Goal: Task Accomplishment & Management: Complete application form

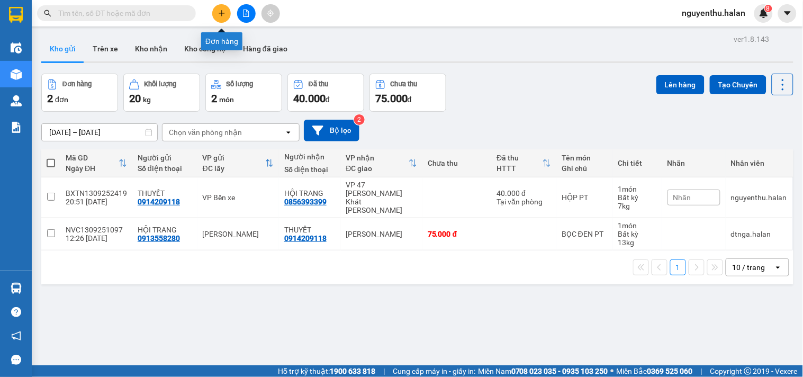
click at [221, 12] on icon "plus" at bounding box center [221, 13] width 7 height 7
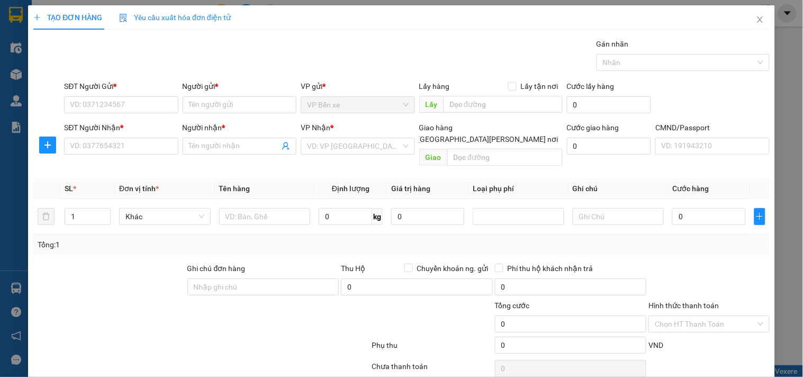
click at [150, 93] on div "SĐT Người Gửi *" at bounding box center [121, 88] width 114 height 16
click at [120, 104] on input "SĐT Người Gửi *" at bounding box center [121, 104] width 114 height 17
click at [120, 104] on input "0948108230" at bounding box center [121, 104] width 114 height 17
type input "0948108230"
click at [202, 101] on input "Người gửi *" at bounding box center [240, 104] width 114 height 17
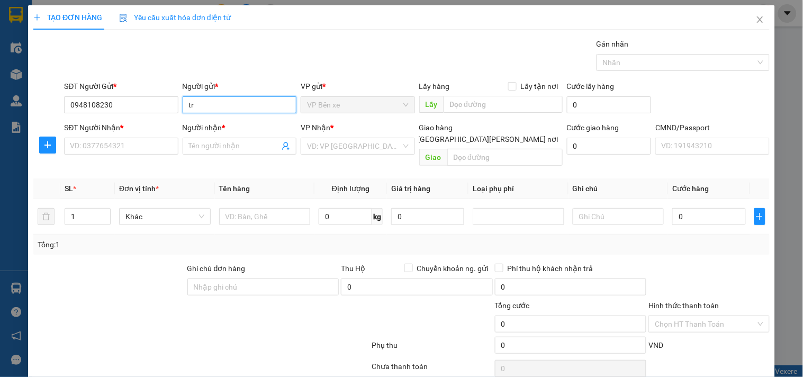
type input "t"
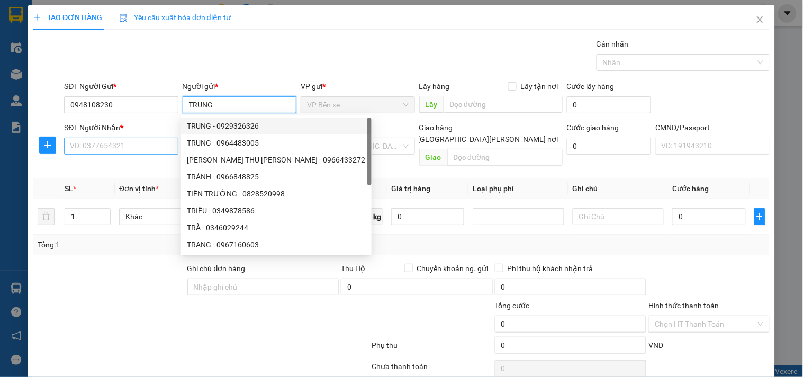
type input "TRUNG"
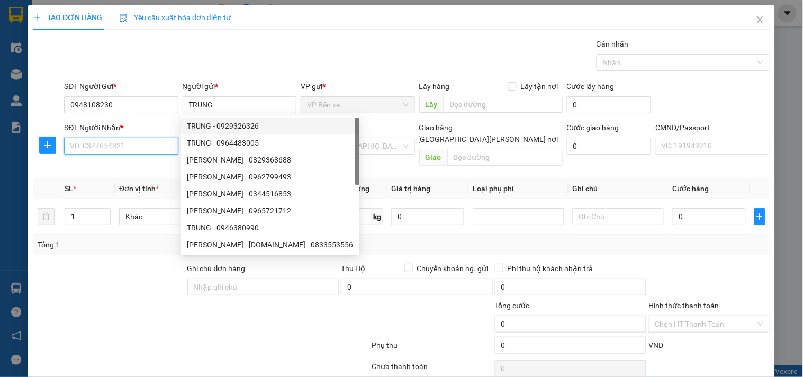
click at [143, 146] on input "SĐT Người Nhận *" at bounding box center [121, 146] width 114 height 17
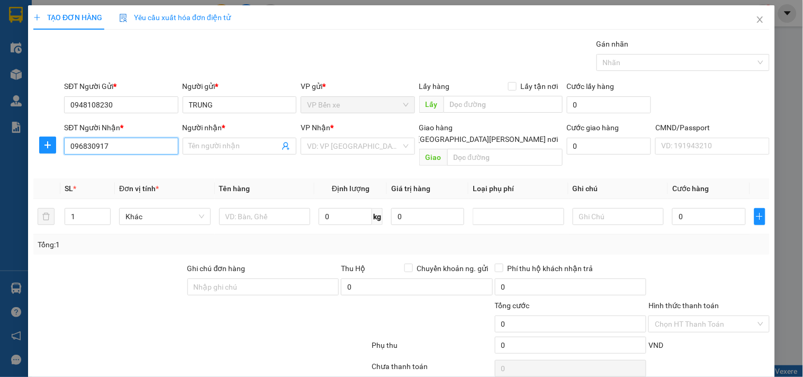
type input "0968309179"
click at [141, 147] on input "0968309179" at bounding box center [121, 146] width 114 height 17
click at [139, 166] on div "0968309179 - [PERSON_NAME]" at bounding box center [122, 167] width 104 height 12
type input "[PERSON_NAME]"
type input "0968309179"
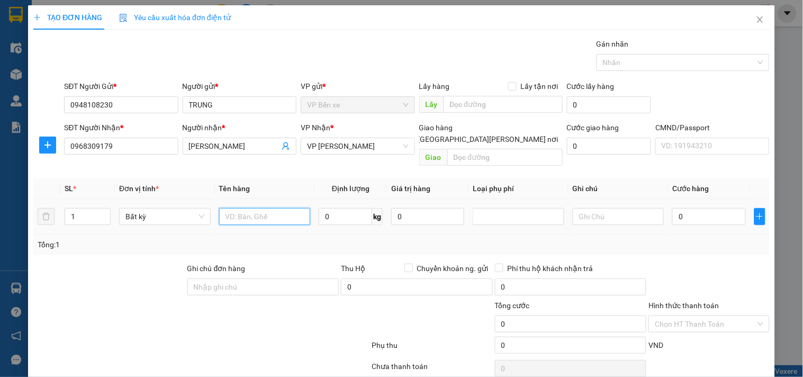
click at [252, 208] on input "text" at bounding box center [265, 216] width 92 height 17
type input "X"
type input "S"
type input "X"
type input "S"
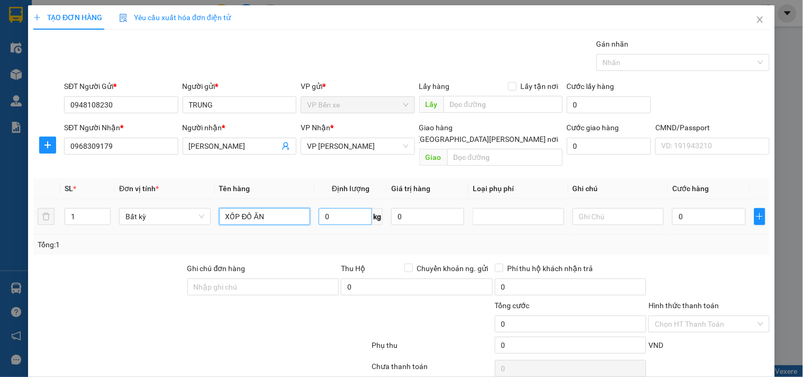
type input "XỐP ĐỒ ĂN"
click at [357, 210] on input "0" at bounding box center [345, 216] width 53 height 17
type input "4"
click at [419, 208] on input "0" at bounding box center [427, 216] width 73 height 17
type input "40.000"
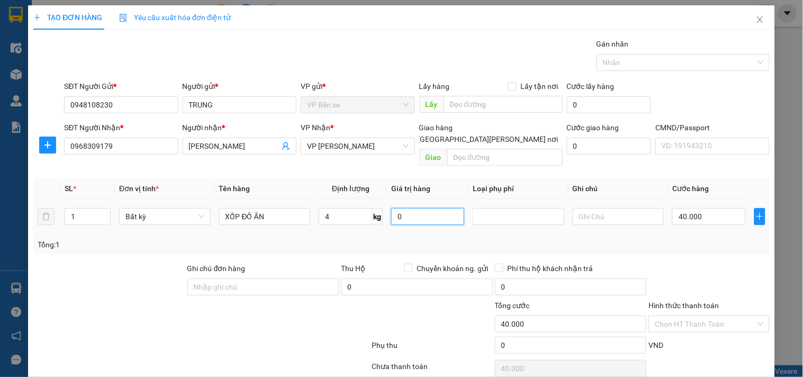
type input "40.000"
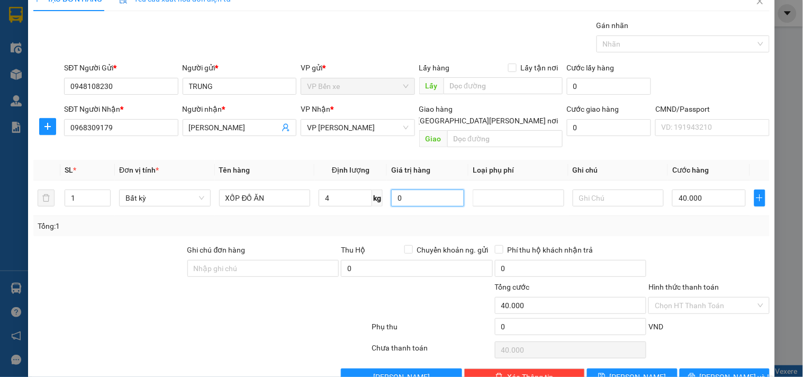
scroll to position [35, 0]
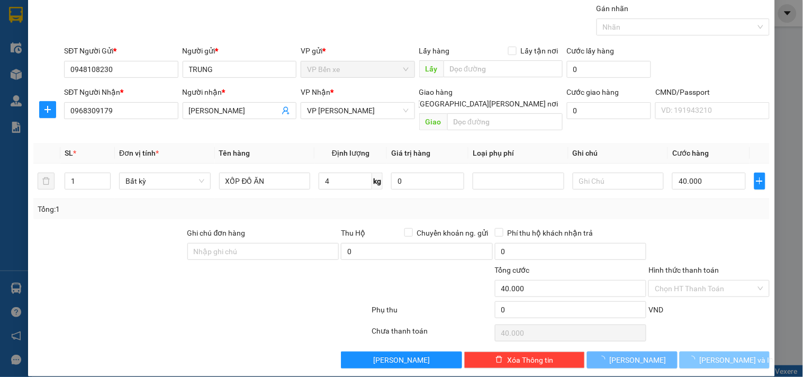
click at [711, 354] on span "[PERSON_NAME] và In" at bounding box center [737, 360] width 74 height 12
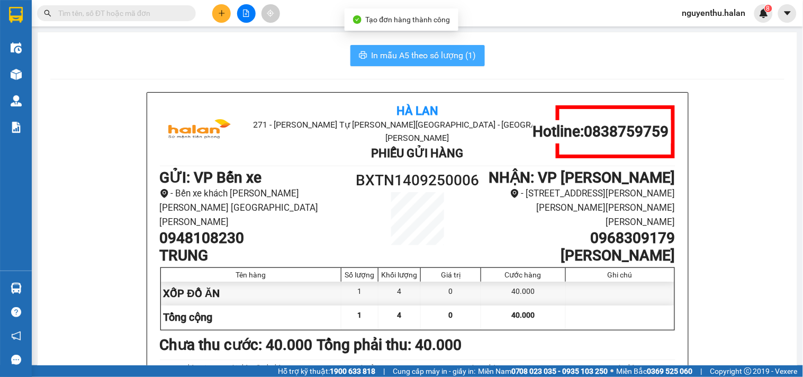
click at [434, 55] on span "In mẫu A5 theo số lượng (1)" at bounding box center [424, 55] width 105 height 13
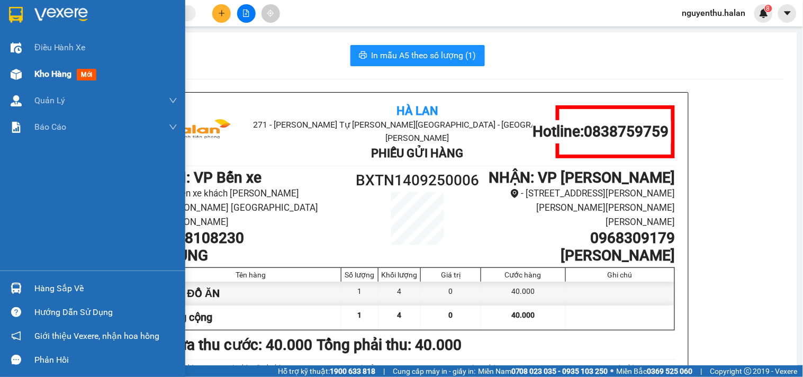
click at [49, 77] on span "Kho hàng" at bounding box center [52, 74] width 37 height 10
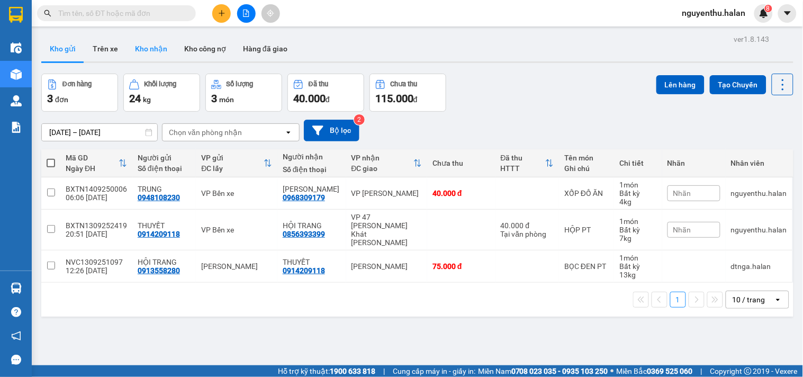
click at [157, 48] on button "Kho nhận" at bounding box center [151, 48] width 49 height 25
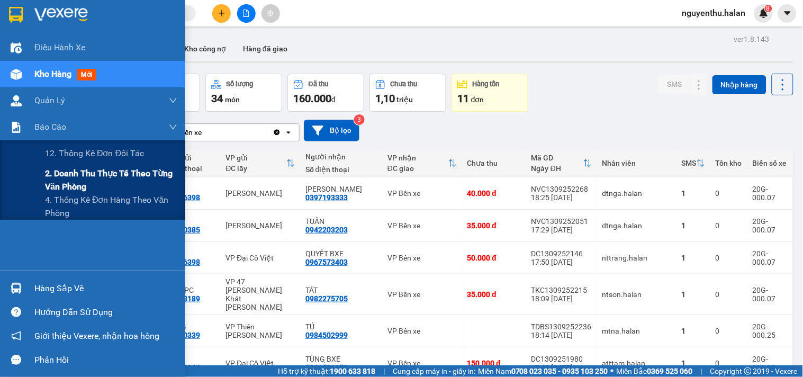
click at [80, 176] on span "2. Doanh thu thực tế theo từng văn phòng" at bounding box center [111, 180] width 132 height 26
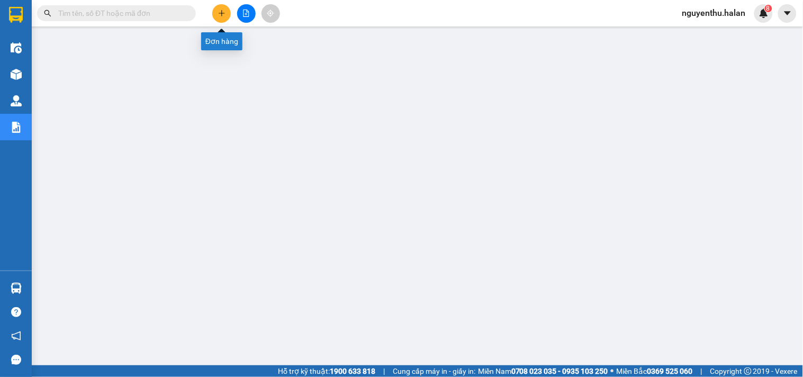
click at [220, 10] on icon "plus" at bounding box center [221, 13] width 7 height 7
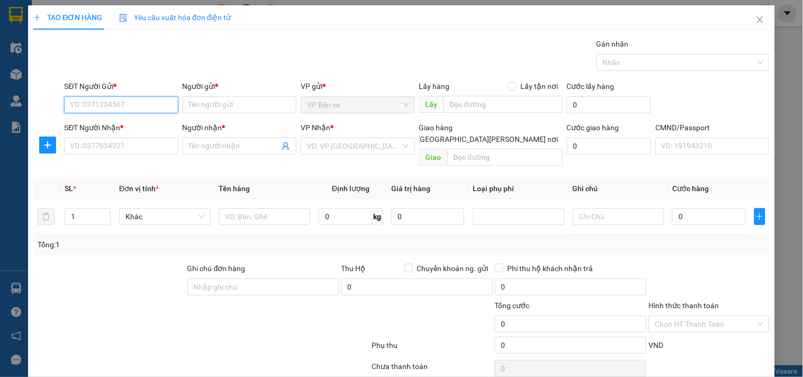
click at [124, 103] on input "SĐT Người Gửi *" at bounding box center [121, 104] width 114 height 17
type input "0975127879"
click at [99, 128] on div "0975127879 - HUẾ" at bounding box center [120, 126] width 100 height 12
type input "HUẾ"
type input "0975127879"
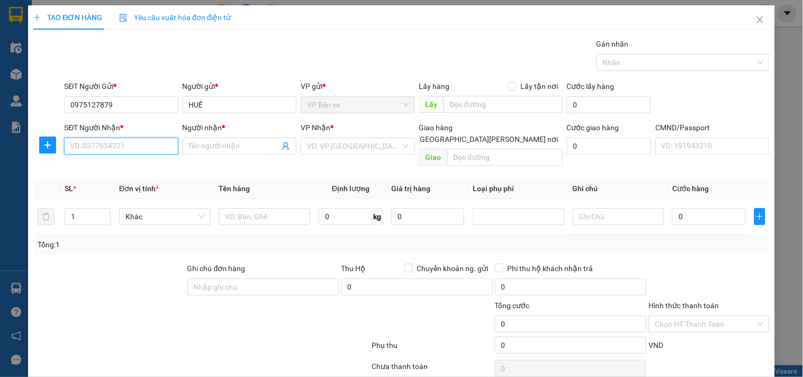
click at [109, 148] on input "SĐT Người Nhận *" at bounding box center [121, 146] width 114 height 17
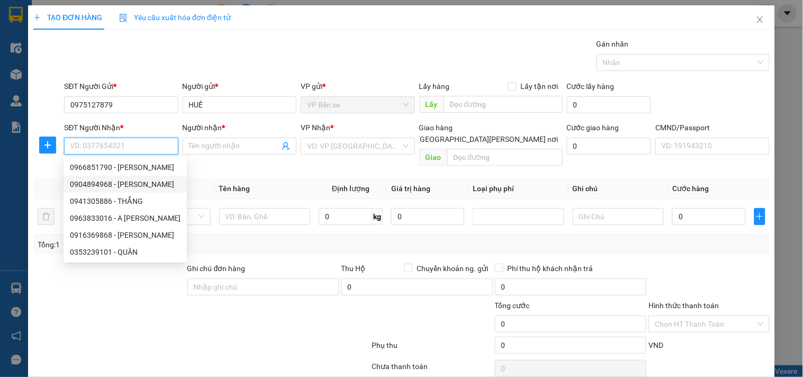
click at [94, 185] on div "0904894968 - [PERSON_NAME]" at bounding box center [125, 184] width 111 height 12
type input "0904894968"
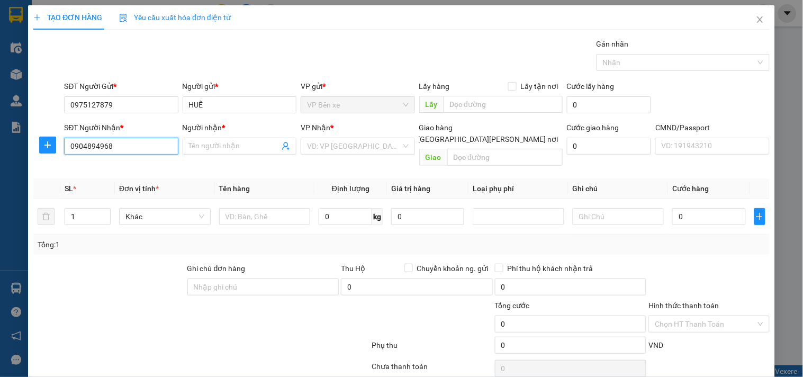
type input "[PERSON_NAME]"
checkbox input "true"
type input "66 [PERSON_NAME], [PERSON_NAME], [GEOGRAPHIC_DATA], [GEOGRAPHIC_DATA], [GEOGRAP…"
type input "60.000"
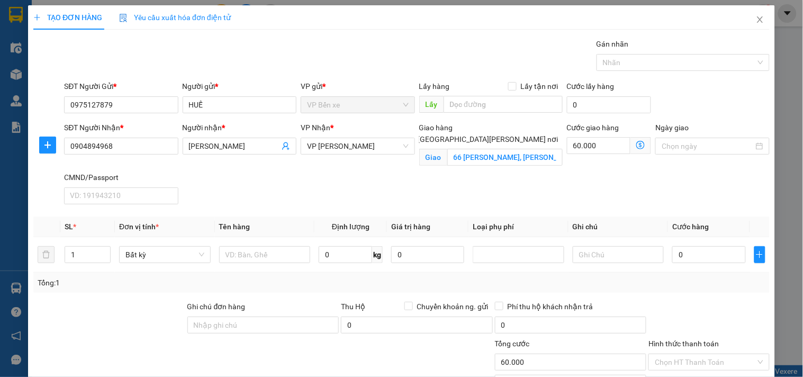
click at [413, 135] on input "[GEOGRAPHIC_DATA][PERSON_NAME] nơi" at bounding box center [408, 138] width 7 height 7
checkbox input "false"
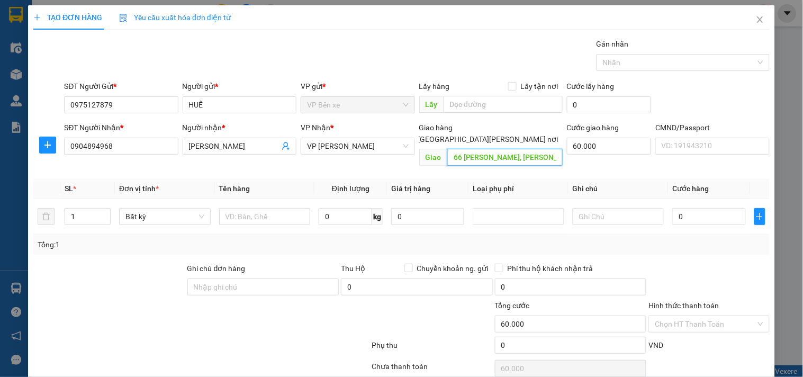
click at [527, 150] on input "66 [PERSON_NAME], [PERSON_NAME], [GEOGRAPHIC_DATA], [GEOGRAPHIC_DATA], [GEOGRAP…" at bounding box center [504, 157] width 115 height 17
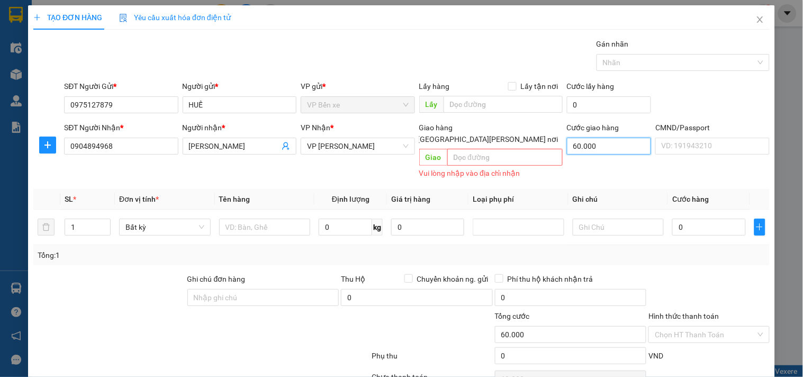
click at [597, 144] on input "60.000" at bounding box center [609, 146] width 85 height 17
type input "0"
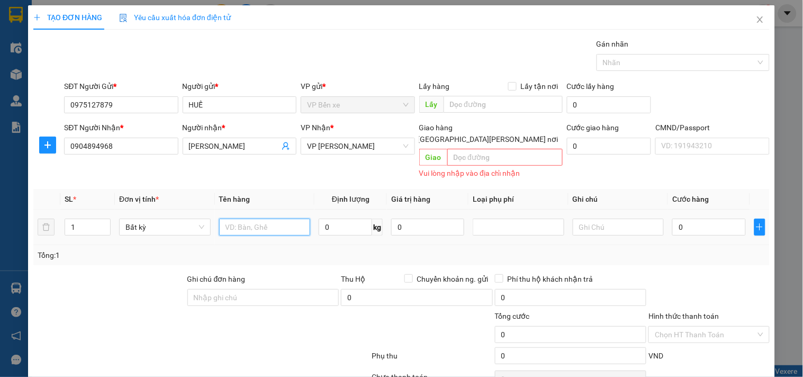
click at [264, 219] on input "text" at bounding box center [265, 227] width 92 height 17
type input "XỐP ĐỒ ĂN"
type input "12"
click at [446, 219] on input "0" at bounding box center [427, 227] width 73 height 17
type input "50.000"
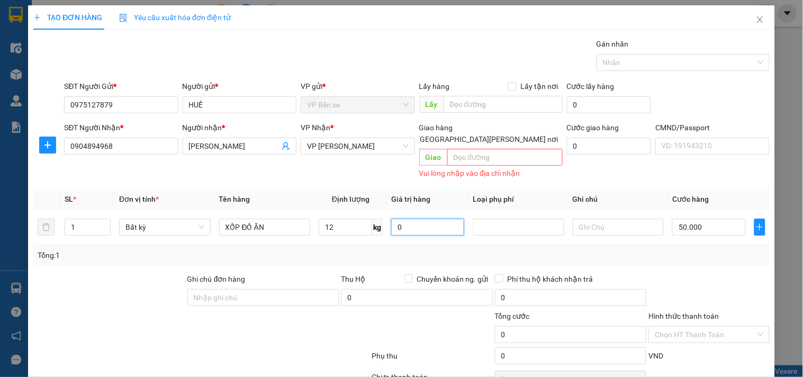
type input "50.000"
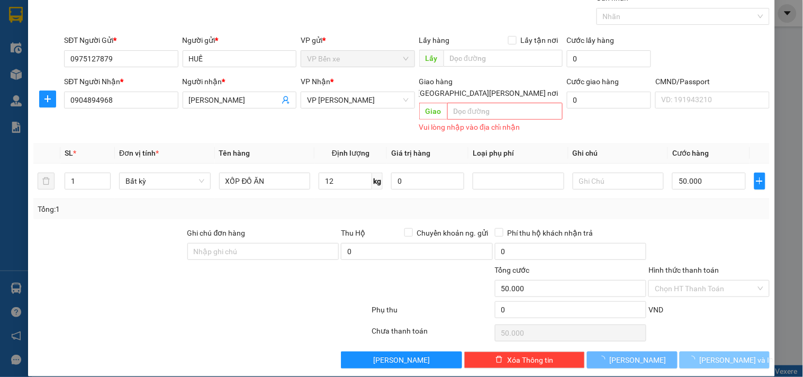
click at [718, 354] on span "[PERSON_NAME] và In" at bounding box center [737, 360] width 74 height 12
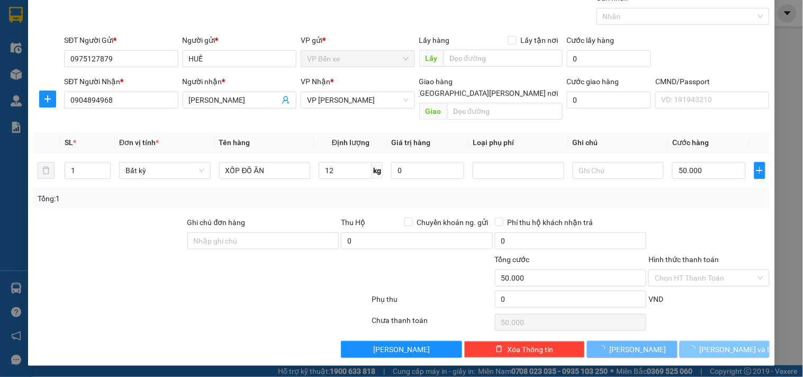
scroll to position [35, 0]
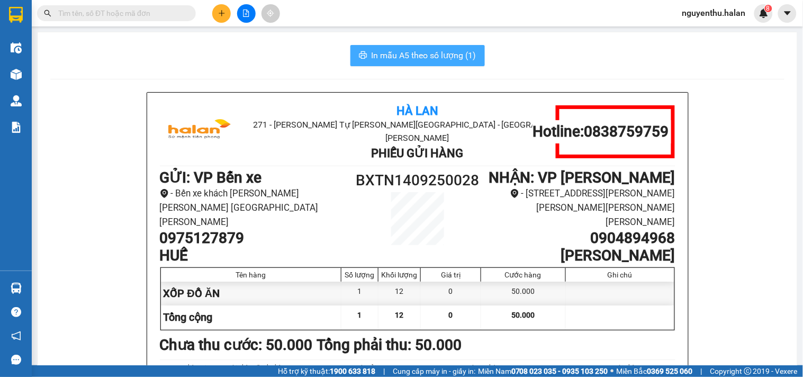
click at [419, 55] on span "In mẫu A5 theo số lượng (1)" at bounding box center [424, 55] width 105 height 13
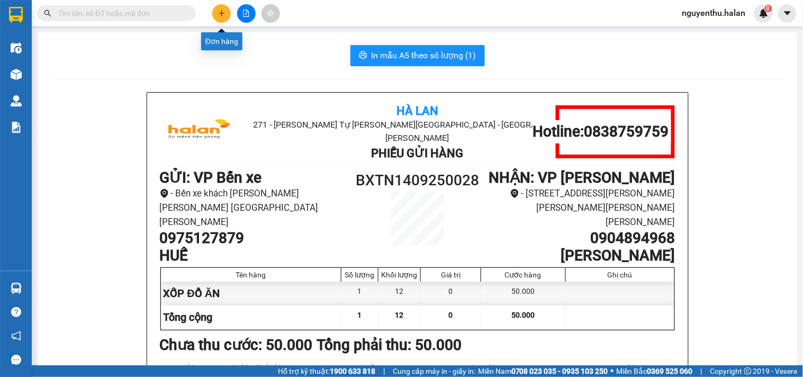
click at [221, 13] on icon "plus" at bounding box center [222, 13] width 6 height 1
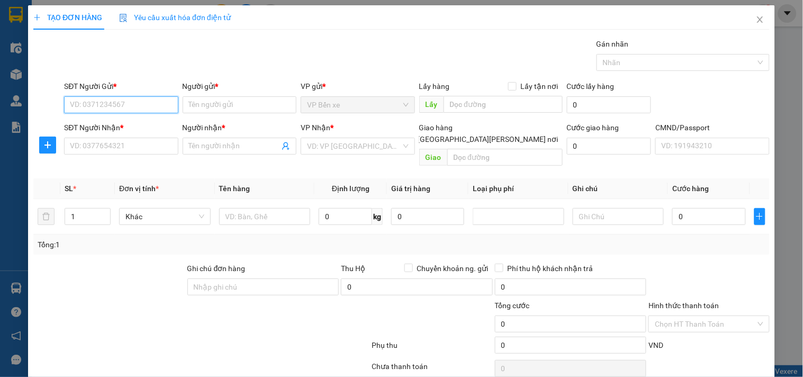
click at [159, 103] on input "SĐT Người Gửi *" at bounding box center [121, 104] width 114 height 17
type input "0374254678"
click at [118, 129] on div "0374254678 - TIỀN" at bounding box center [120, 126] width 100 height 12
type input "TIỀN"
type input "0374254678"
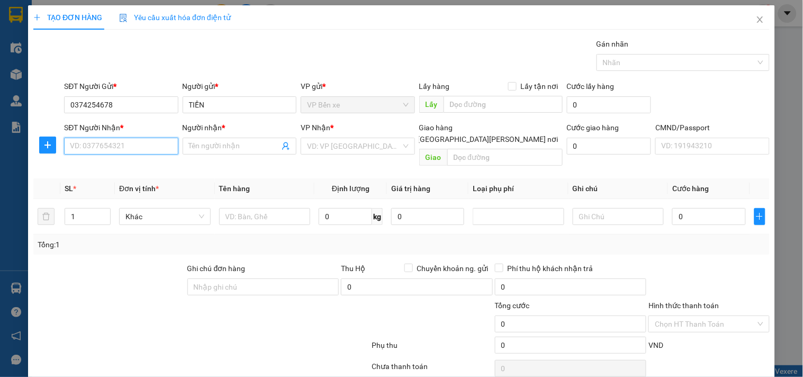
click at [130, 151] on input "SĐT Người Nhận *" at bounding box center [121, 146] width 114 height 17
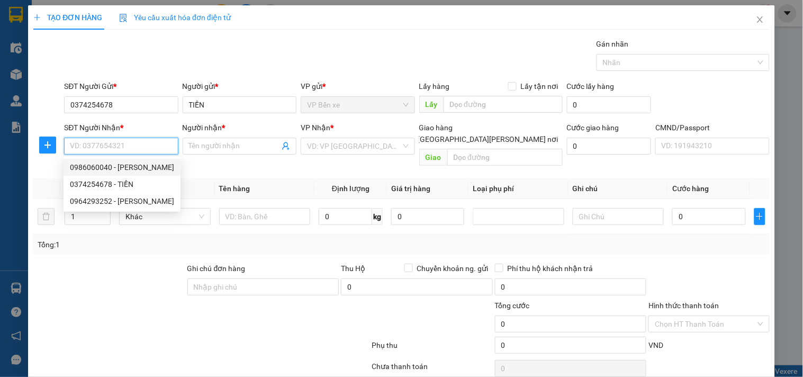
click at [97, 167] on div "0986060040 - [PERSON_NAME]" at bounding box center [122, 167] width 104 height 12
type input "0986060040"
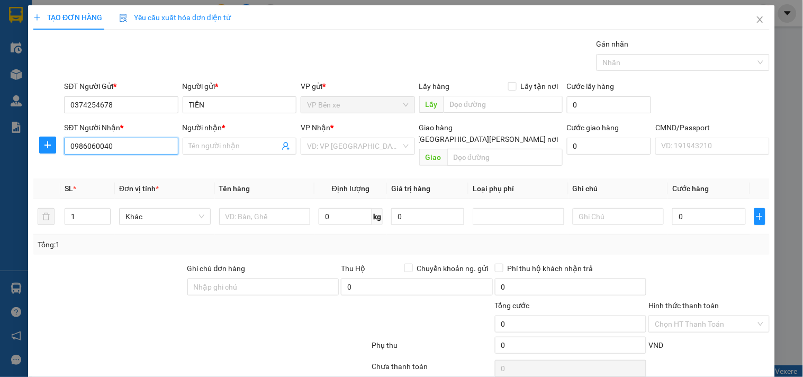
type input "PHƯƠNG"
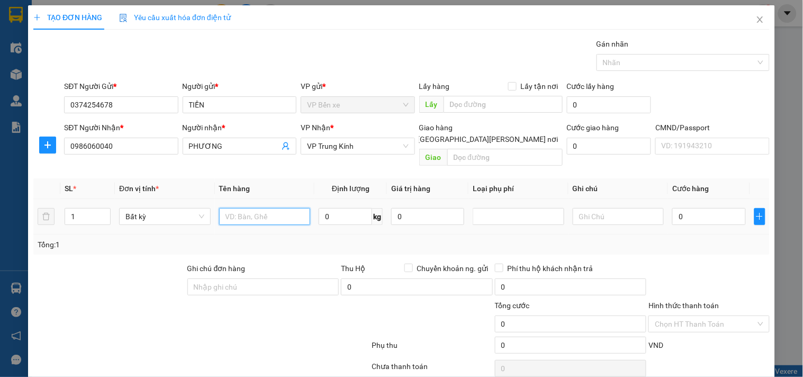
click at [259, 208] on input "text" at bounding box center [265, 216] width 92 height 17
type input "XỐP ĐỒ ĂN"
click at [346, 208] on input "0" at bounding box center [345, 216] width 53 height 17
type input "11"
click at [445, 208] on input "0" at bounding box center [427, 216] width 73 height 17
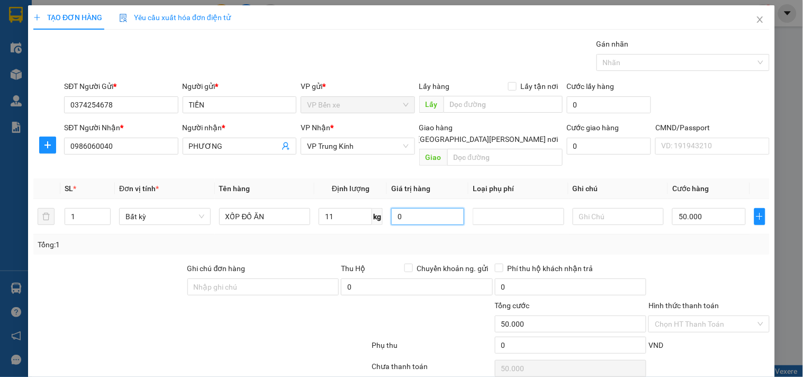
type input "50.000"
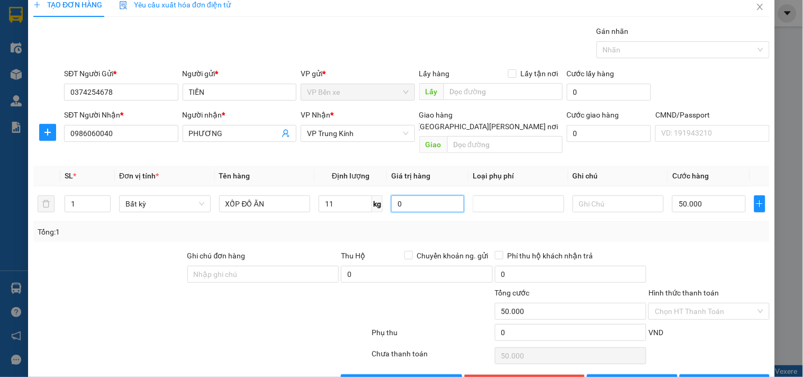
scroll to position [35, 0]
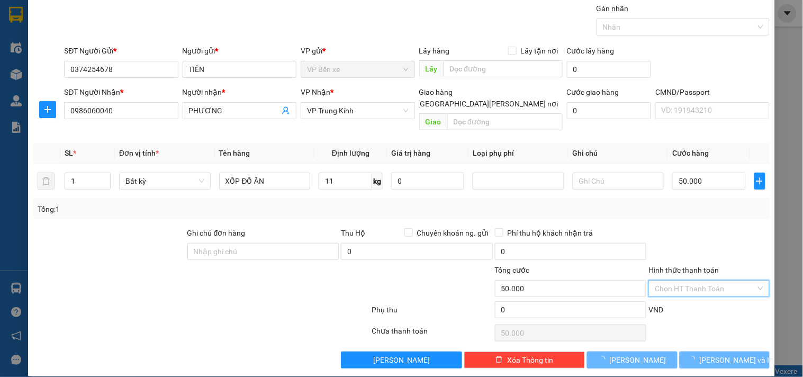
click at [698, 281] on input "Hình thức thanh toán" at bounding box center [705, 289] width 101 height 16
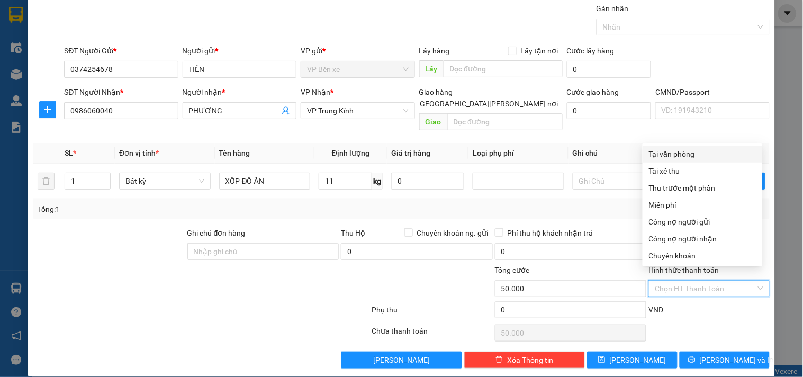
click at [671, 153] on div "Tại văn phòng" at bounding box center [702, 154] width 107 height 12
type input "0"
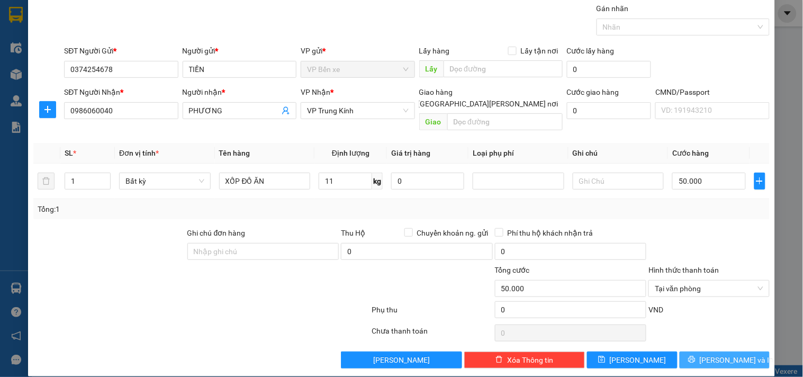
click at [707, 351] on button "[PERSON_NAME] và In" at bounding box center [725, 359] width 90 height 17
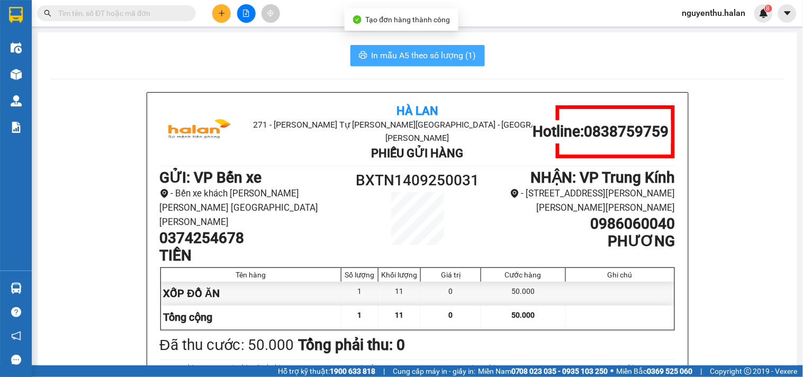
click at [437, 51] on span "In mẫu A5 theo số lượng (1)" at bounding box center [424, 55] width 105 height 13
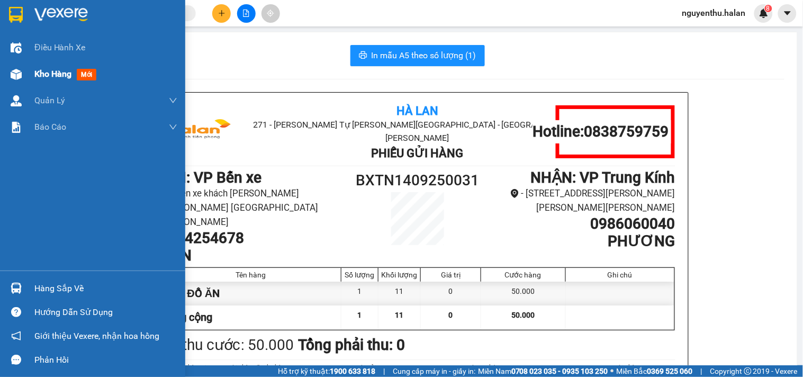
click at [53, 75] on span "Kho hàng" at bounding box center [52, 74] width 37 height 10
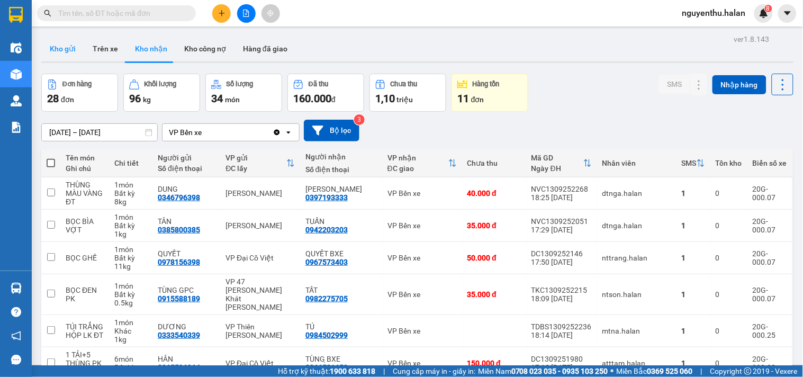
click at [66, 48] on button "Kho gửi" at bounding box center [62, 48] width 43 height 25
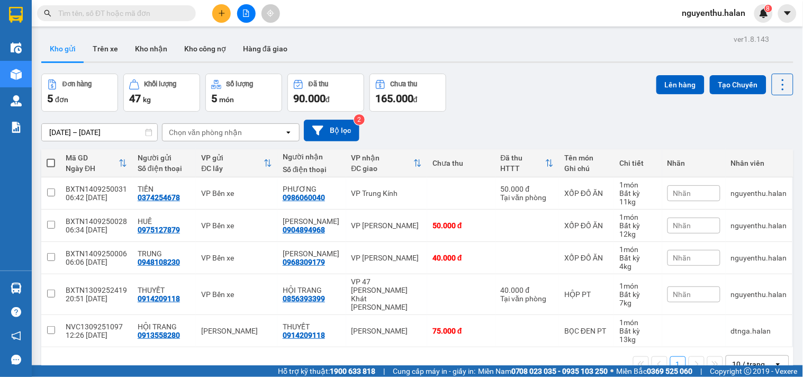
click at [54, 162] on span at bounding box center [51, 163] width 8 height 8
click at [51, 158] on input "checkbox" at bounding box center [51, 158] width 0 height 0
checkbox input "true"
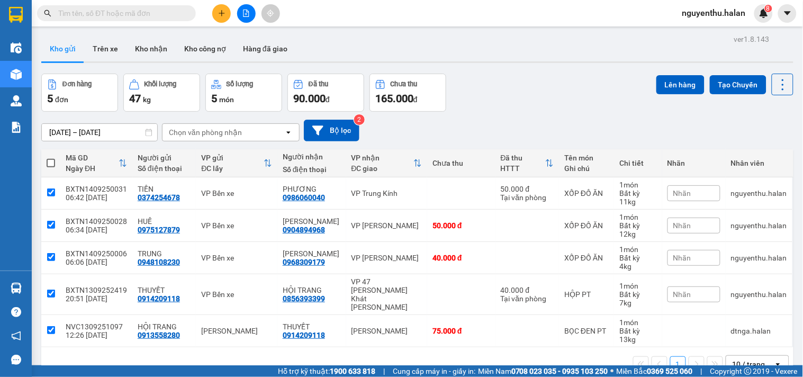
checkbox input "true"
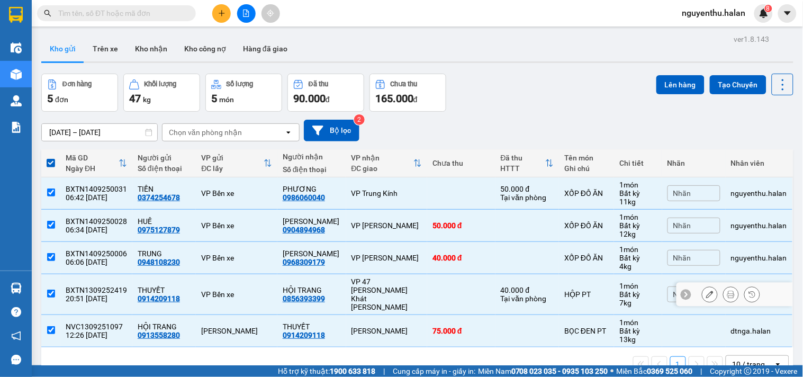
drag, startPoint x: 46, startPoint y: 287, endPoint x: 40, endPoint y: 303, distance: 16.6
click at [47, 290] on input "checkbox" at bounding box center [51, 294] width 8 height 8
checkbox input "false"
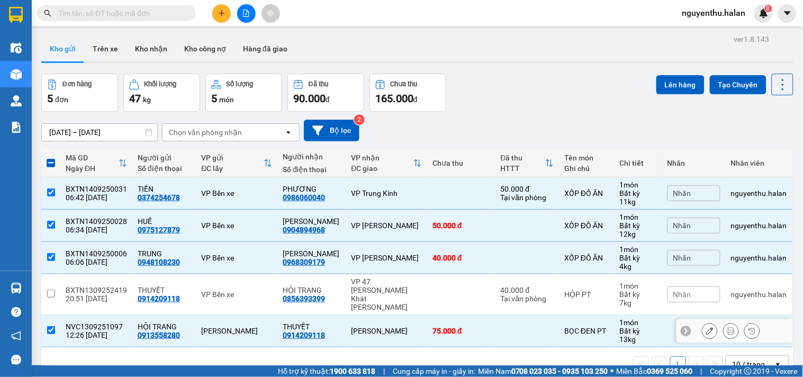
click at [49, 326] on input "checkbox" at bounding box center [51, 330] width 8 height 8
checkbox input "false"
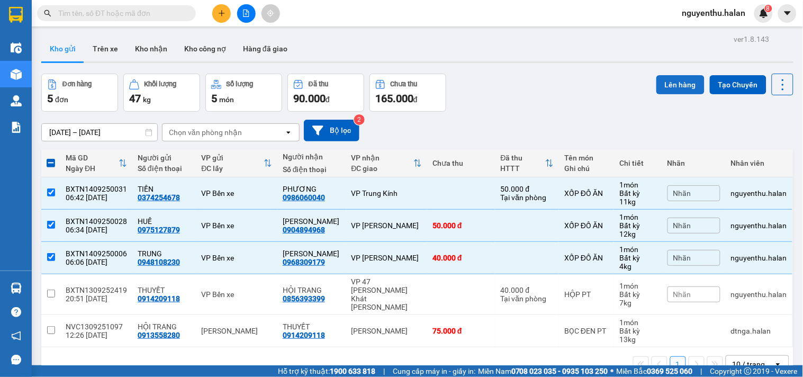
click at [680, 83] on button "Lên hàng" at bounding box center [680, 84] width 48 height 19
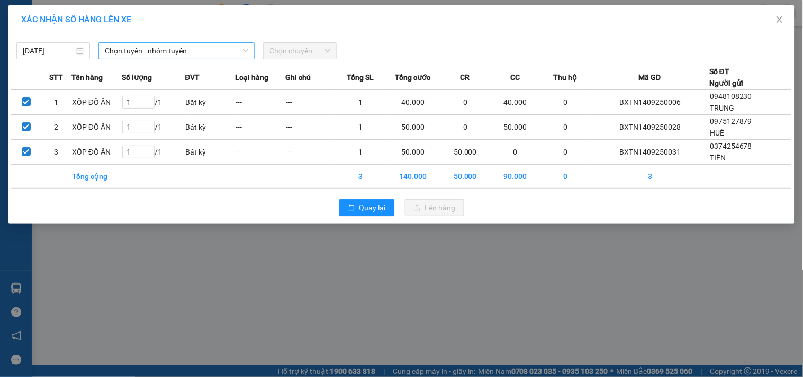
click at [150, 49] on span "Chọn tuyến - nhóm tuyến" at bounding box center [176, 51] width 143 height 16
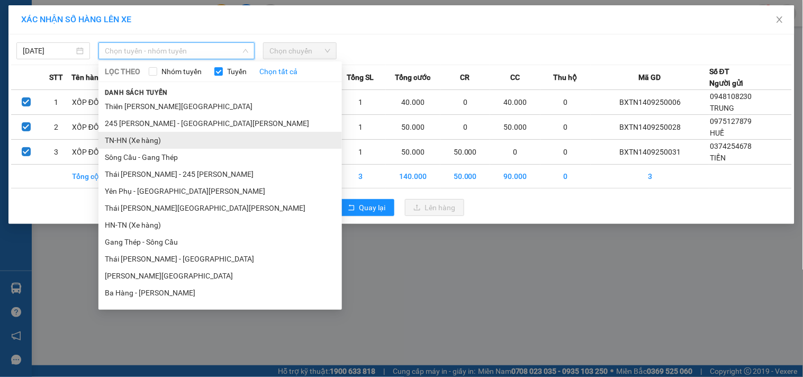
click at [151, 139] on li "TN-HN (Xe hàng)" at bounding box center [219, 140] width 243 height 17
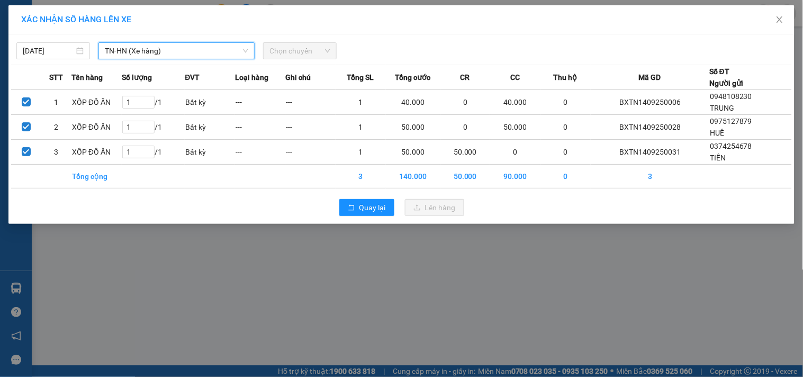
click at [292, 49] on span "Chọn chuyến" at bounding box center [299, 51] width 61 height 16
click at [294, 52] on span "Chọn chuyến" at bounding box center [299, 51] width 61 height 16
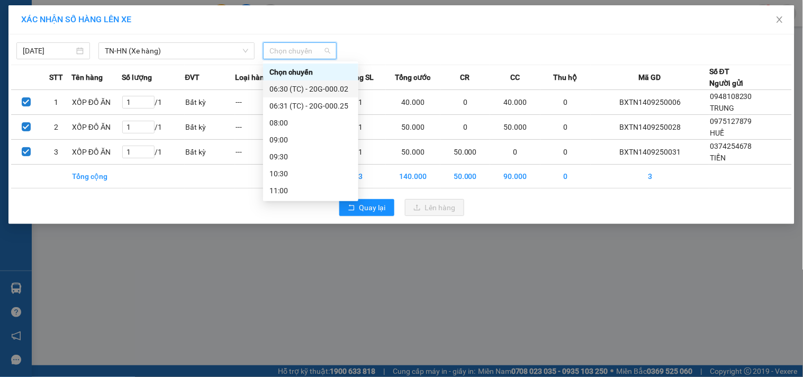
click at [310, 88] on div "06:30 (TC) - 20G-000.02" at bounding box center [310, 89] width 83 height 12
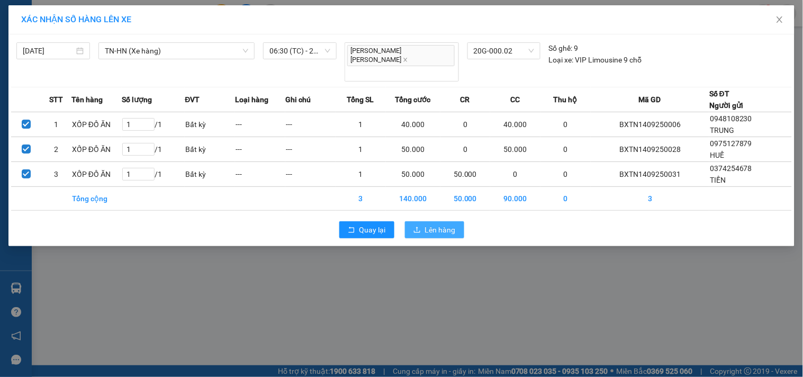
click at [440, 224] on span "Lên hàng" at bounding box center [440, 230] width 31 height 12
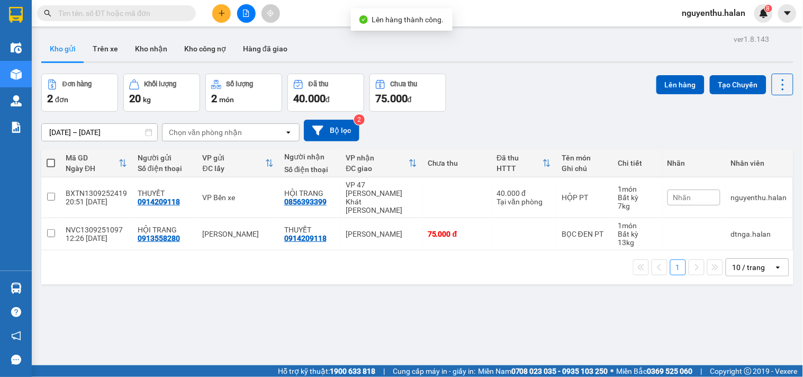
click at [48, 164] on span at bounding box center [51, 163] width 8 height 8
click at [51, 158] on input "checkbox" at bounding box center [51, 158] width 0 height 0
checkbox input "true"
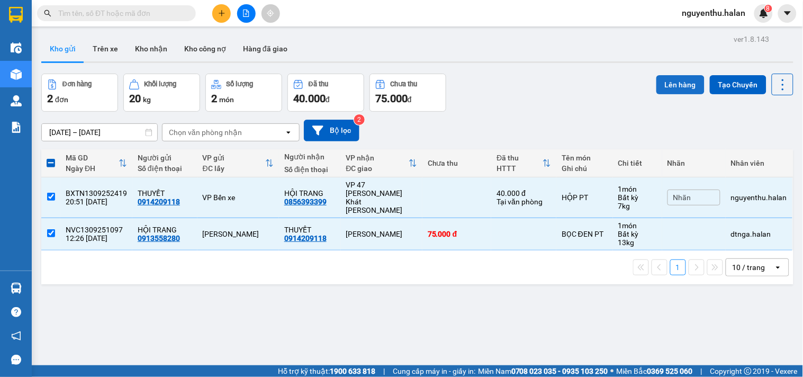
click at [671, 84] on button "Lên hàng" at bounding box center [680, 84] width 48 height 19
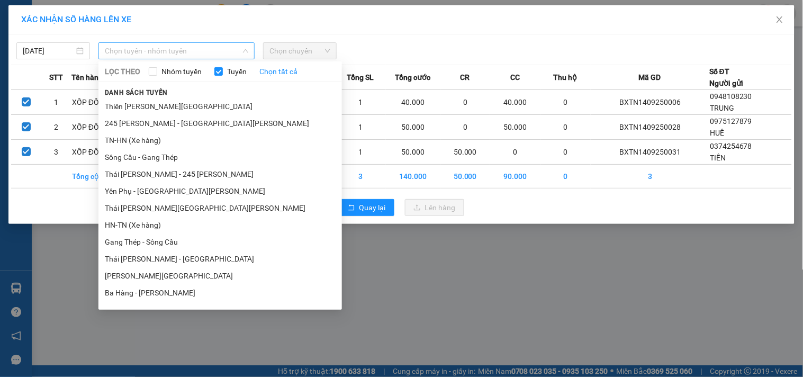
click at [182, 50] on span "Chọn tuyến - nhóm tuyến" at bounding box center [176, 51] width 143 height 16
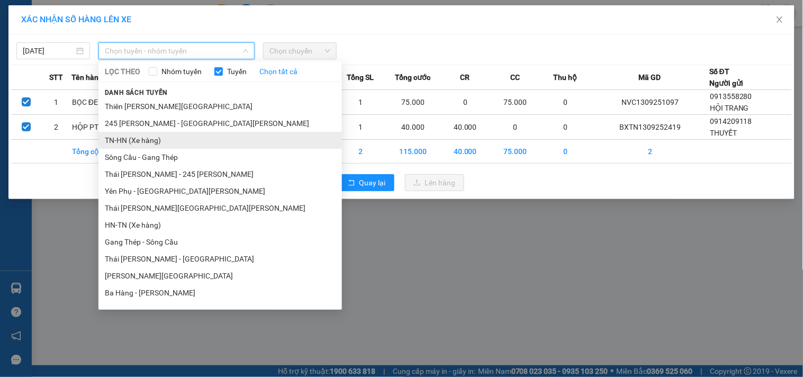
click at [159, 143] on li "TN-HN (Xe hàng)" at bounding box center [219, 140] width 243 height 17
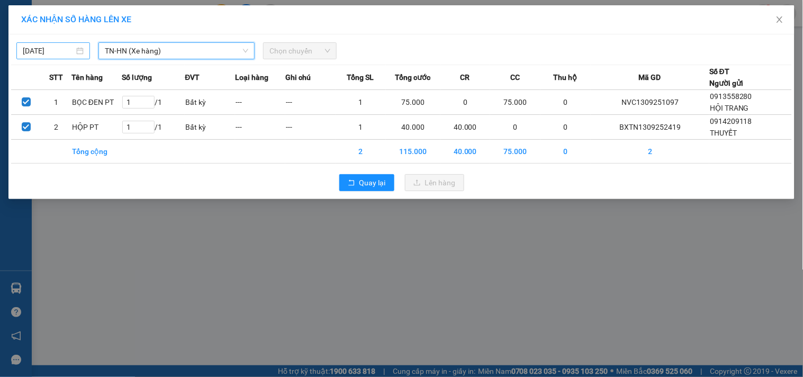
click at [50, 51] on input "[DATE]" at bounding box center [48, 51] width 51 height 12
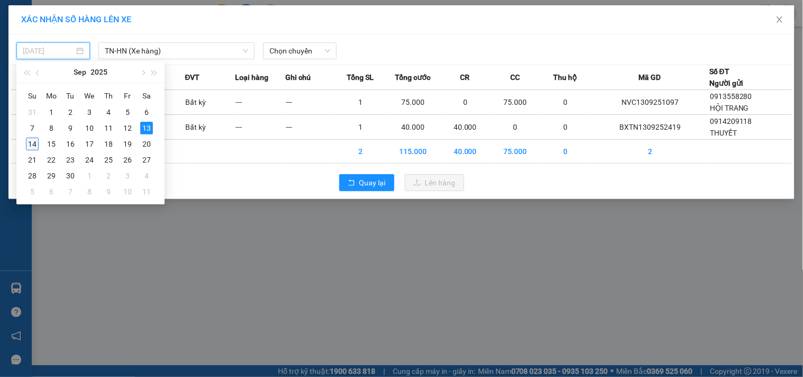
click at [30, 143] on div "14" at bounding box center [32, 144] width 13 height 13
type input "[DATE]"
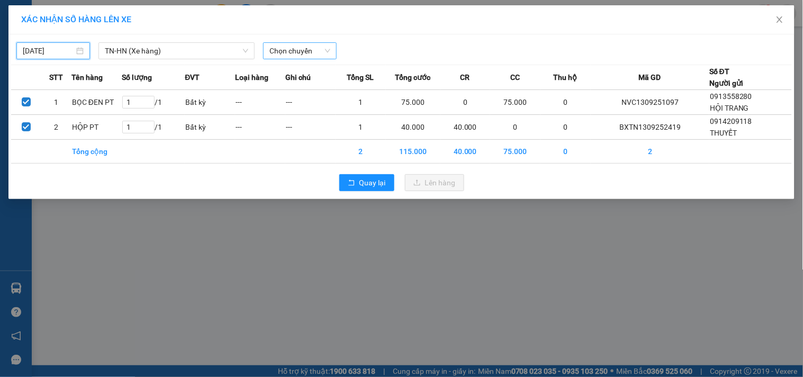
click at [292, 51] on span "Chọn chuyến" at bounding box center [299, 51] width 61 height 16
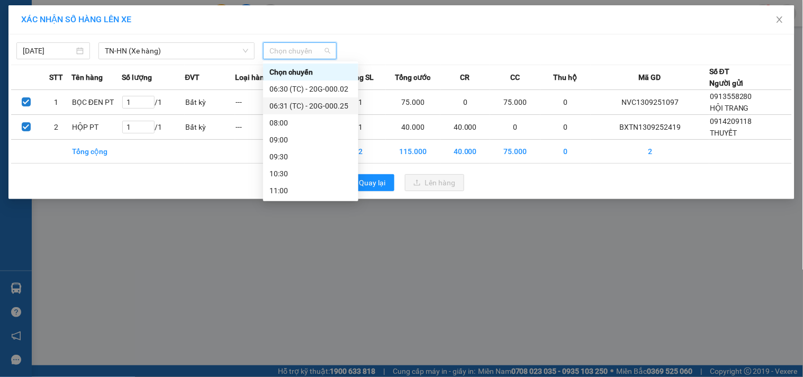
click at [310, 102] on div "06:31 (TC) - 20G-000.25" at bounding box center [310, 106] width 83 height 12
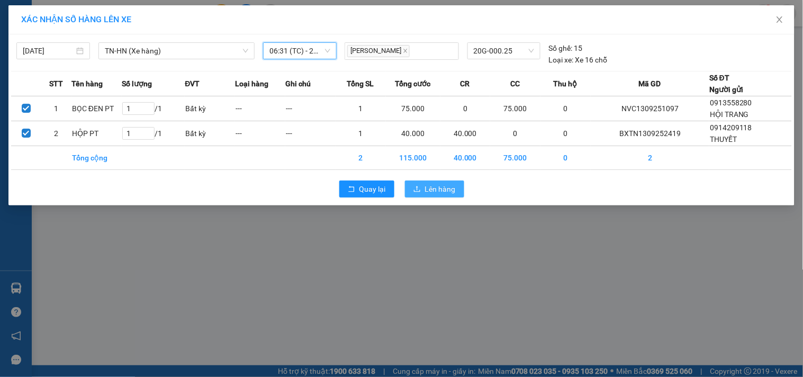
click at [431, 192] on span "Lên hàng" at bounding box center [440, 189] width 31 height 12
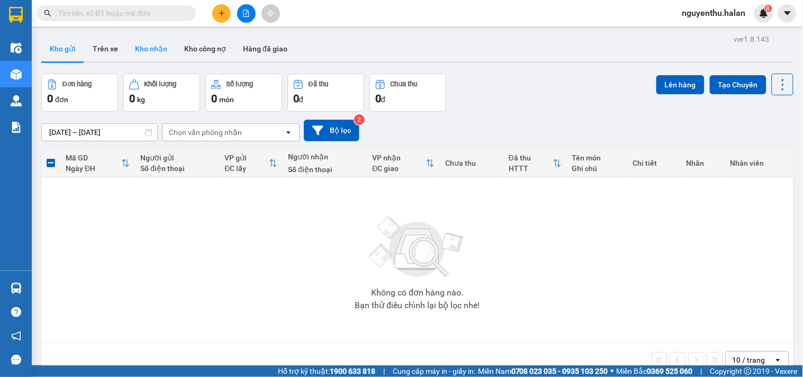
click at [147, 45] on button "Kho nhận" at bounding box center [151, 48] width 49 height 25
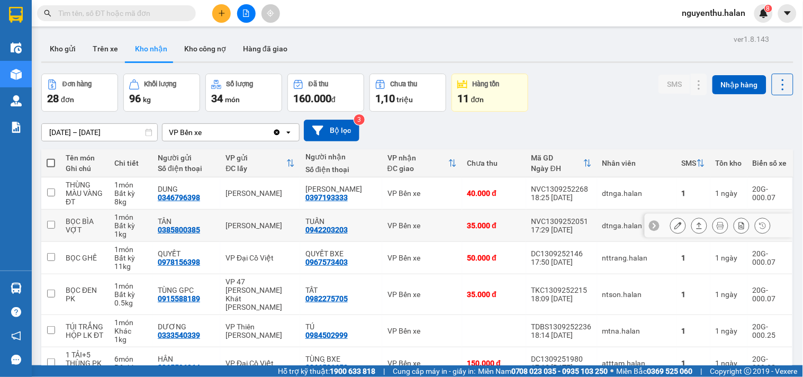
scroll to position [59, 0]
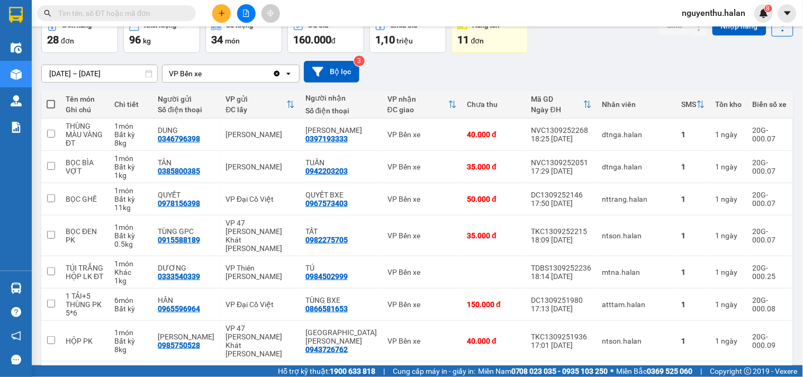
click at [131, 15] on input "text" at bounding box center [120, 13] width 125 height 12
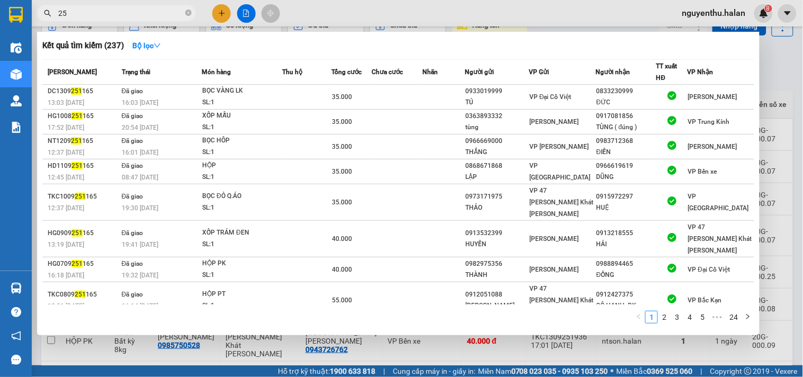
type input "2"
click at [56, 12] on span "251165" at bounding box center [116, 13] width 159 height 16
click at [58, 13] on input "251165" at bounding box center [120, 13] width 125 height 12
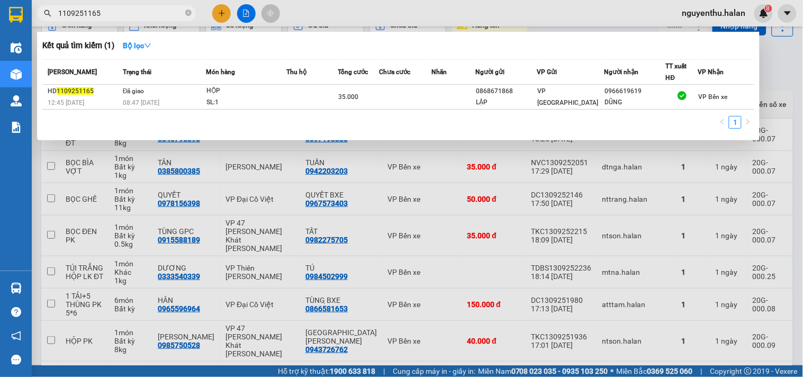
click at [143, 12] on input "1109251165" at bounding box center [120, 13] width 125 height 12
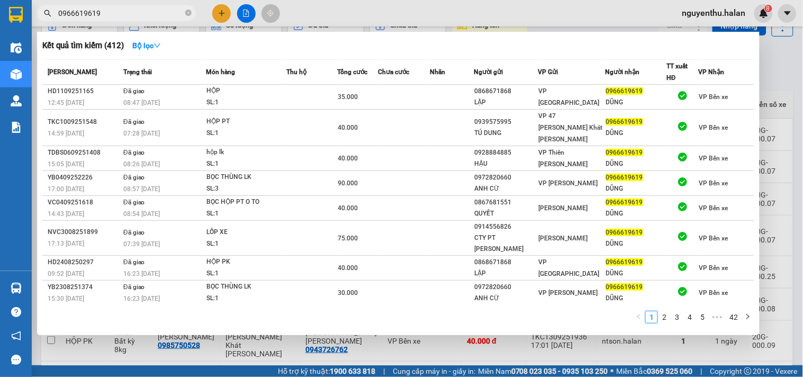
type input "0966619619"
